Goal: Task Accomplishment & Management: Manage account settings

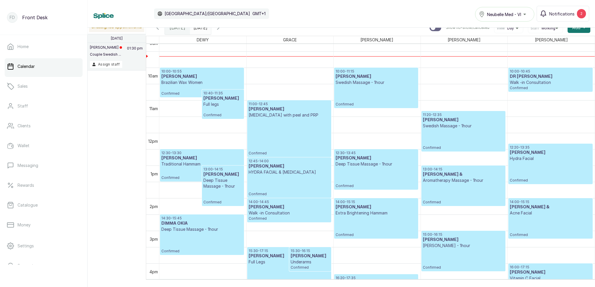
scroll to position [303, 0]
click at [564, 12] on span "Notifications" at bounding box center [561, 14] width 25 height 6
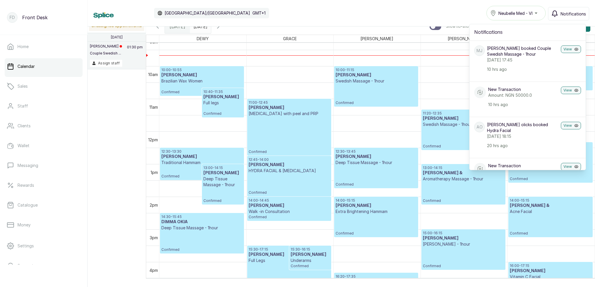
click at [442, 6] on div "Calendar [GEOGRAPHIC_DATA]/[GEOGRAPHIC_DATA] GMT+1 Neubelle Med - VI Notificati…" at bounding box center [341, 13] width 496 height 15
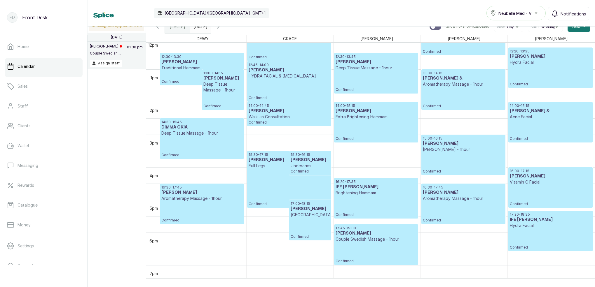
scroll to position [401, 0]
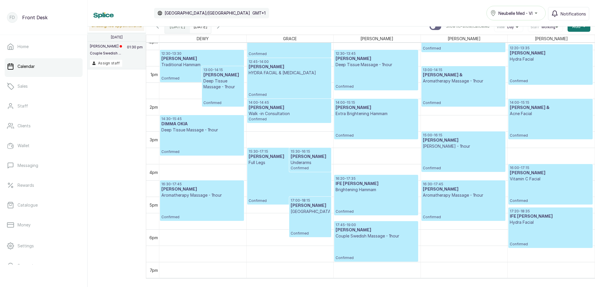
click at [386, 240] on div "17:45 - 19:00 [PERSON_NAME] Couple Swedish Massage - 1hour Confirmed" at bounding box center [375, 242] width 81 height 38
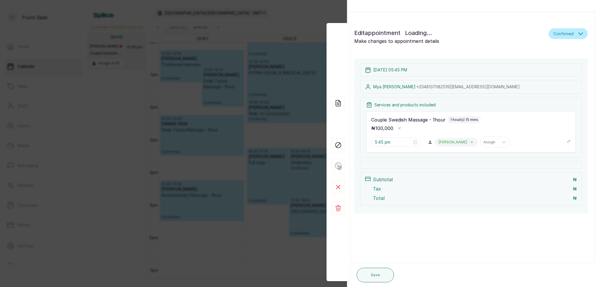
scroll to position [0, 0]
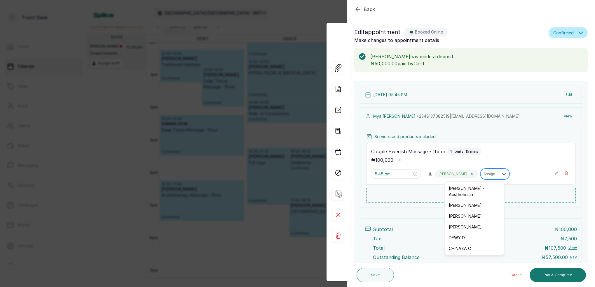
click at [483, 174] on div "Assign" at bounding box center [489, 174] width 12 height 4
click at [464, 201] on div "[PERSON_NAME]" at bounding box center [474, 205] width 58 height 11
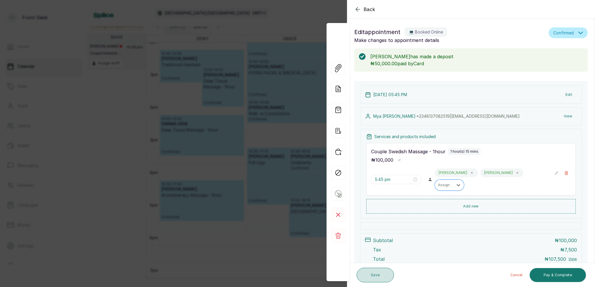
click at [381, 277] on button "Save" at bounding box center [374, 275] width 37 height 15
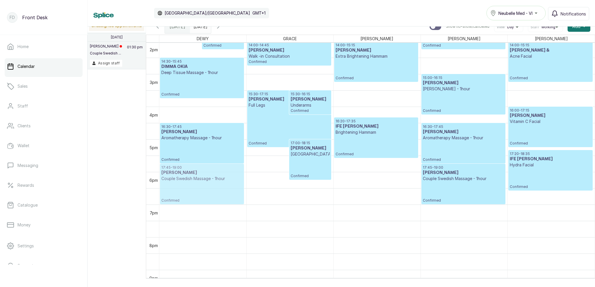
drag, startPoint x: 386, startPoint y: 178, endPoint x: 221, endPoint y: 176, distance: 165.7
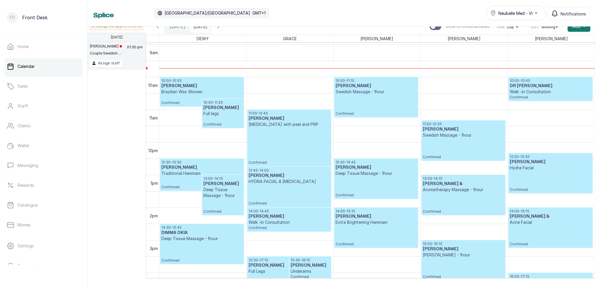
scroll to position [345, 0]
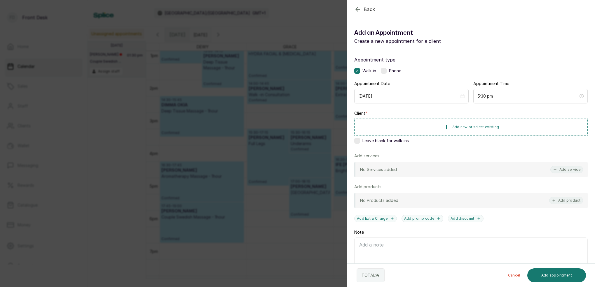
click at [319, 17] on div "Back Add Appointment Add an Appointment Create a new appointment for a client A…" at bounding box center [297, 143] width 595 height 287
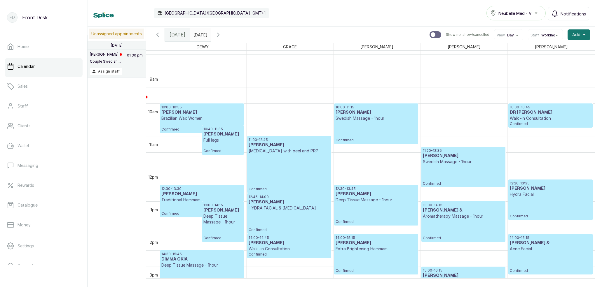
scroll to position [292, 0]
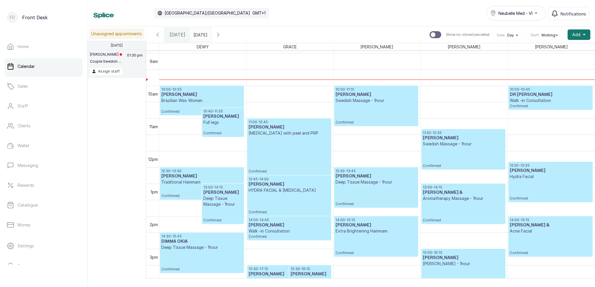
click at [358, 104] on div "10:00 - 11:15 [PERSON_NAME] Swedish Massage - 1hour Confirmed" at bounding box center [375, 106] width 81 height 38
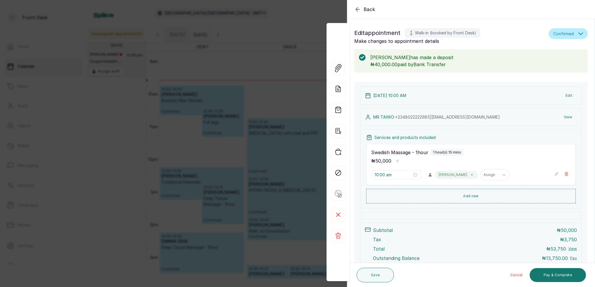
click at [254, 60] on div "Back Appointment Details Edit appointment 🚶 Walk-in (booked by Front Desk) Make…" at bounding box center [297, 143] width 595 height 287
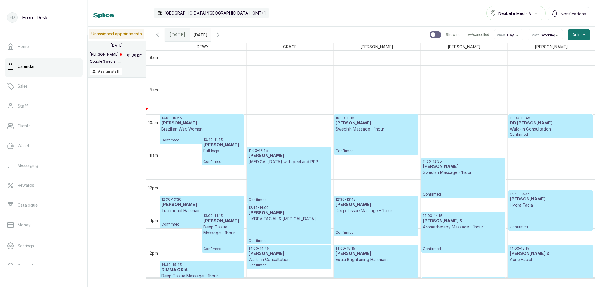
scroll to position [275, 0]
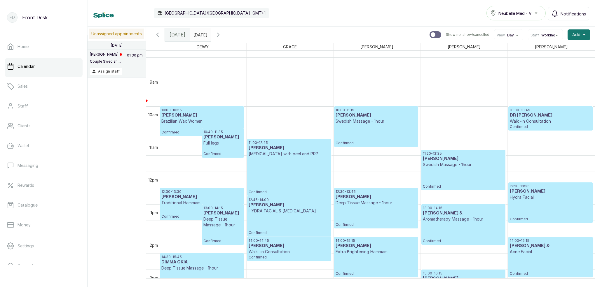
click at [525, 116] on h3 "DR [PERSON_NAME]" at bounding box center [550, 116] width 81 height 6
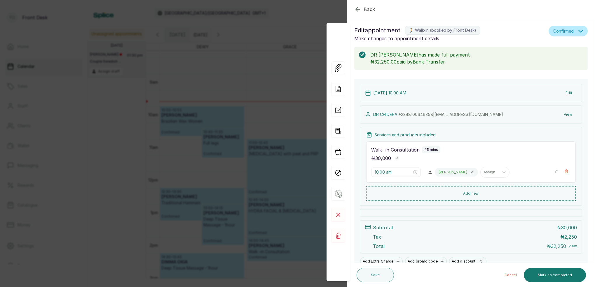
click at [259, 22] on div "Back Appointment Details Edit appointment 🚶 Walk-in (booked by Front Desk) Make…" at bounding box center [297, 143] width 595 height 287
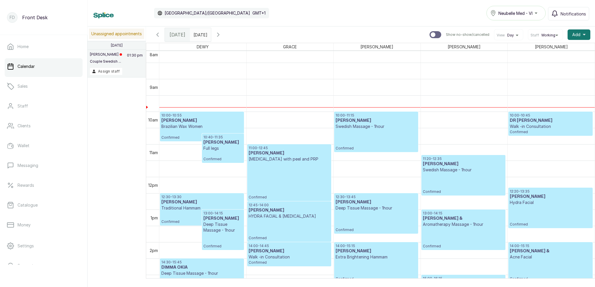
scroll to position [267, 0]
click at [222, 36] on icon "button" at bounding box center [218, 34] width 7 height 7
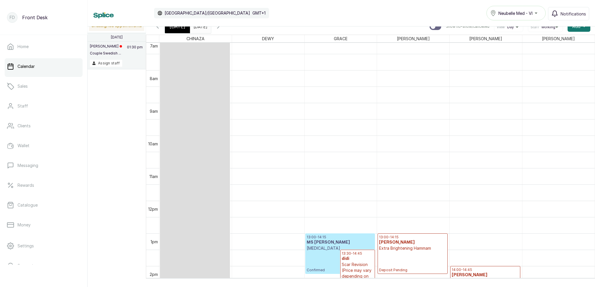
scroll to position [308, 0]
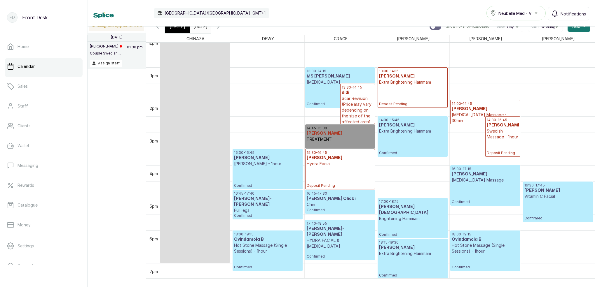
type input "dd/MM/yyyy"
click at [200, 29] on input "dd/MM/yyyy" at bounding box center [194, 25] width 9 height 10
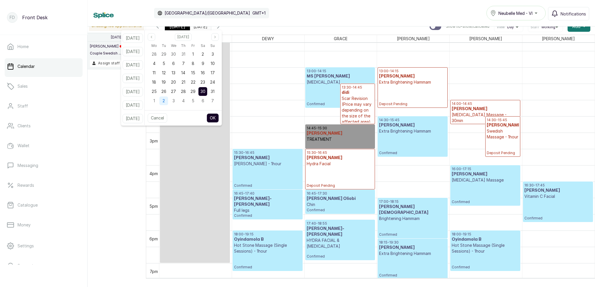
click at [168, 102] on div "2" at bounding box center [163, 101] width 9 height 9
click at [219, 118] on button "OK" at bounding box center [213, 117] width 12 height 9
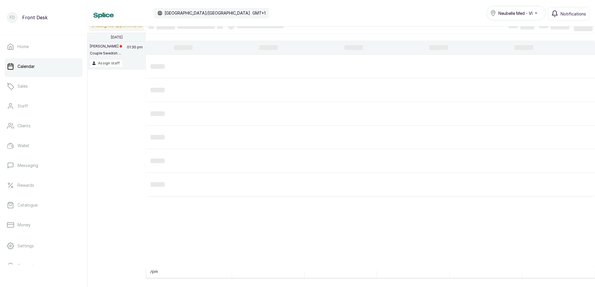
type input "[DATE]"
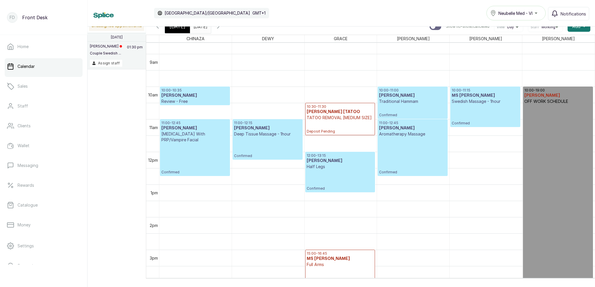
scroll to position [295, 0]
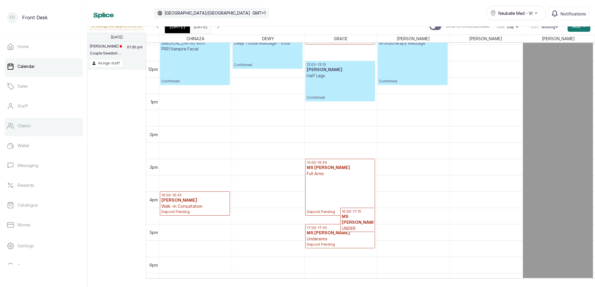
click at [29, 129] on link "Clients" at bounding box center [44, 126] width 78 height 16
